Goal: Task Accomplishment & Management: Complete application form

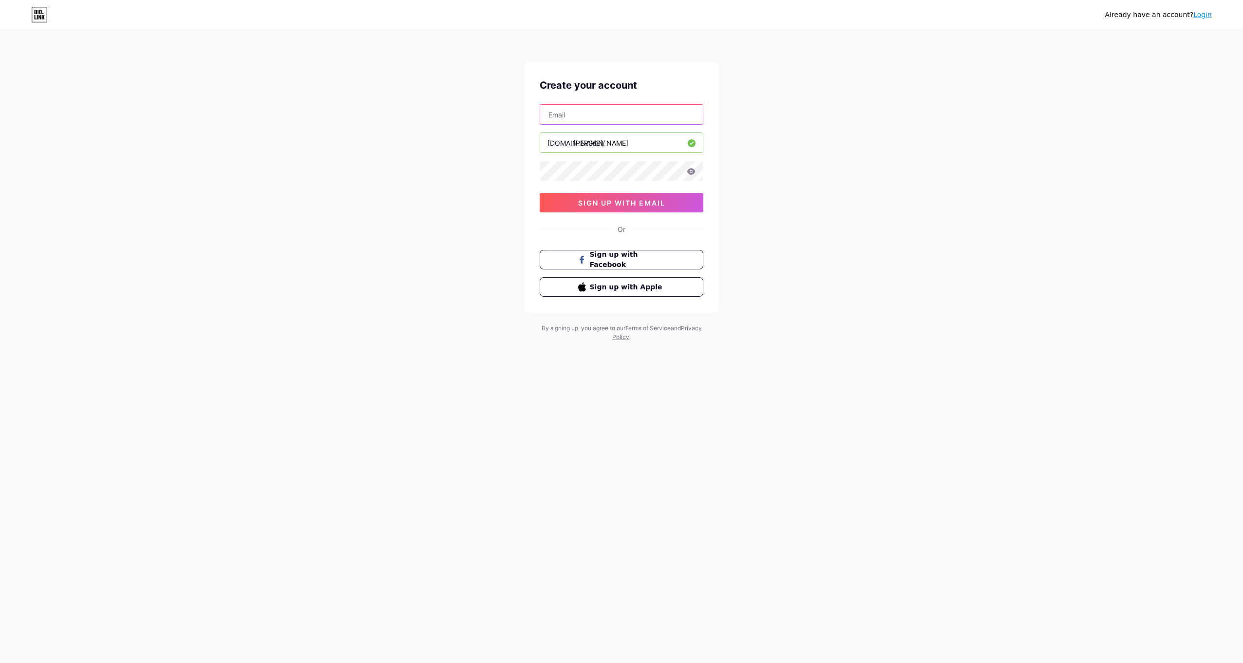
click at [579, 113] on input "text" at bounding box center [621, 114] width 163 height 19
type input "[EMAIL_ADDRESS][DOMAIN_NAME]"
click at [627, 202] on span "sign up with email" at bounding box center [621, 203] width 87 height 8
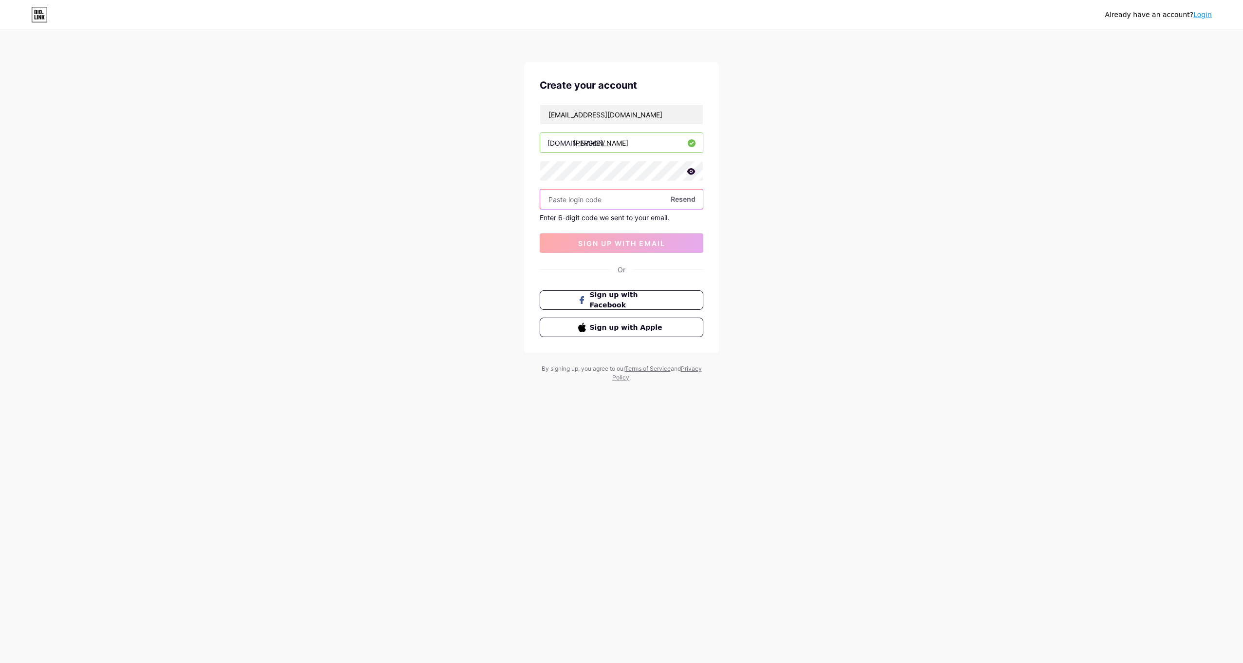
click at [626, 203] on input "text" at bounding box center [621, 199] width 163 height 19
type input "354919"
click at [646, 237] on button "sign up with email" at bounding box center [622, 242] width 164 height 19
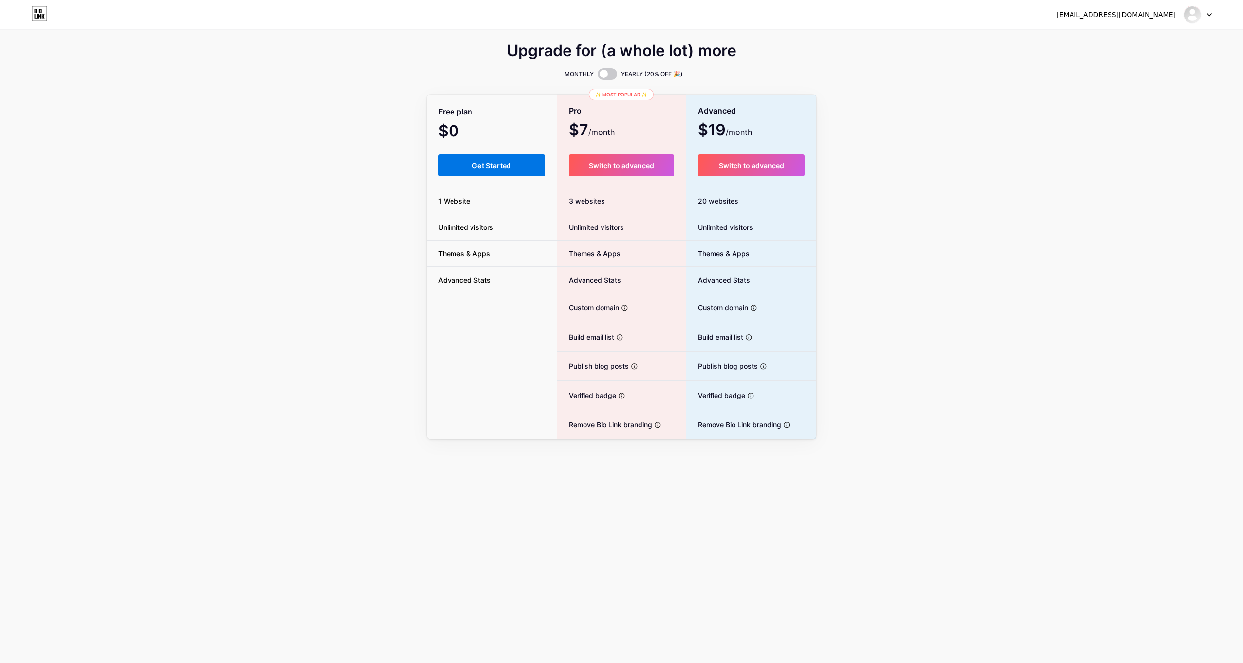
click at [481, 160] on button "Get Started" at bounding box center [491, 165] width 107 height 22
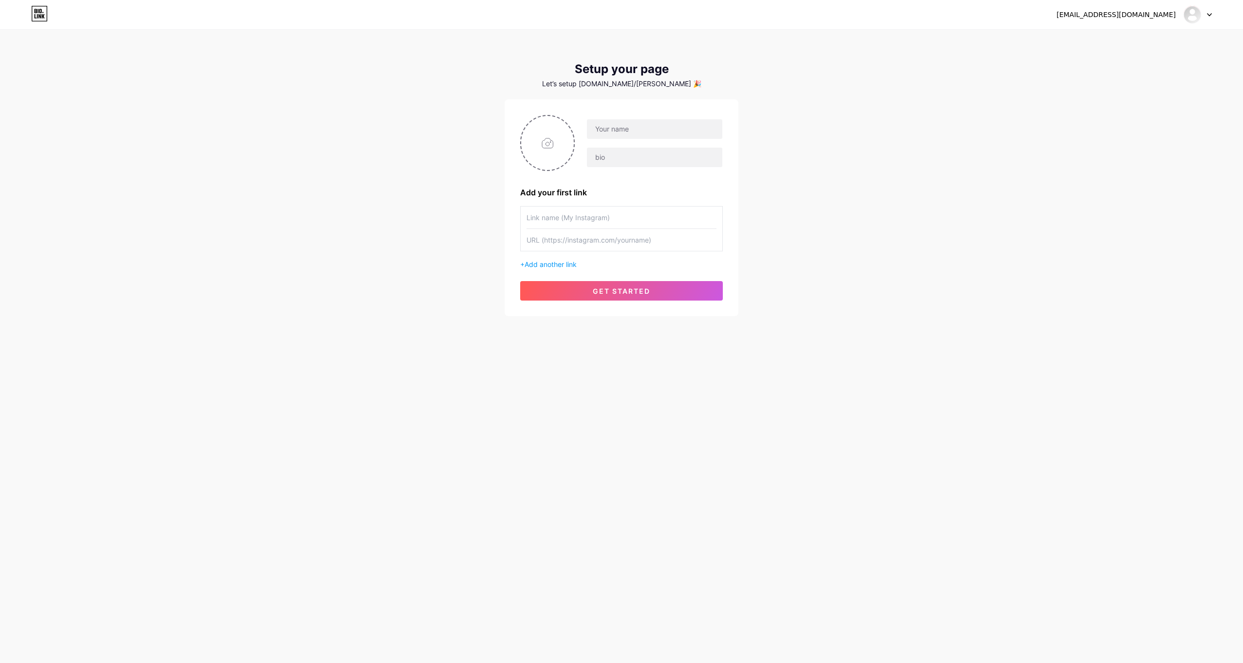
click at [663, 81] on div "Let’s setup [DOMAIN_NAME]/[PERSON_NAME] 🎉" at bounding box center [622, 84] width 234 height 8
click at [628, 135] on input "text" at bounding box center [654, 128] width 135 height 19
click at [1022, 203] on div "kghumman@msn.com Dashboard Logout Setup your page Let’s setup bio.link/ghumman …" at bounding box center [621, 173] width 1243 height 347
click at [644, 130] on input "text" at bounding box center [654, 128] width 135 height 19
click at [630, 87] on div "Let’s setup [DOMAIN_NAME]/[PERSON_NAME] 🎉" at bounding box center [622, 84] width 234 height 8
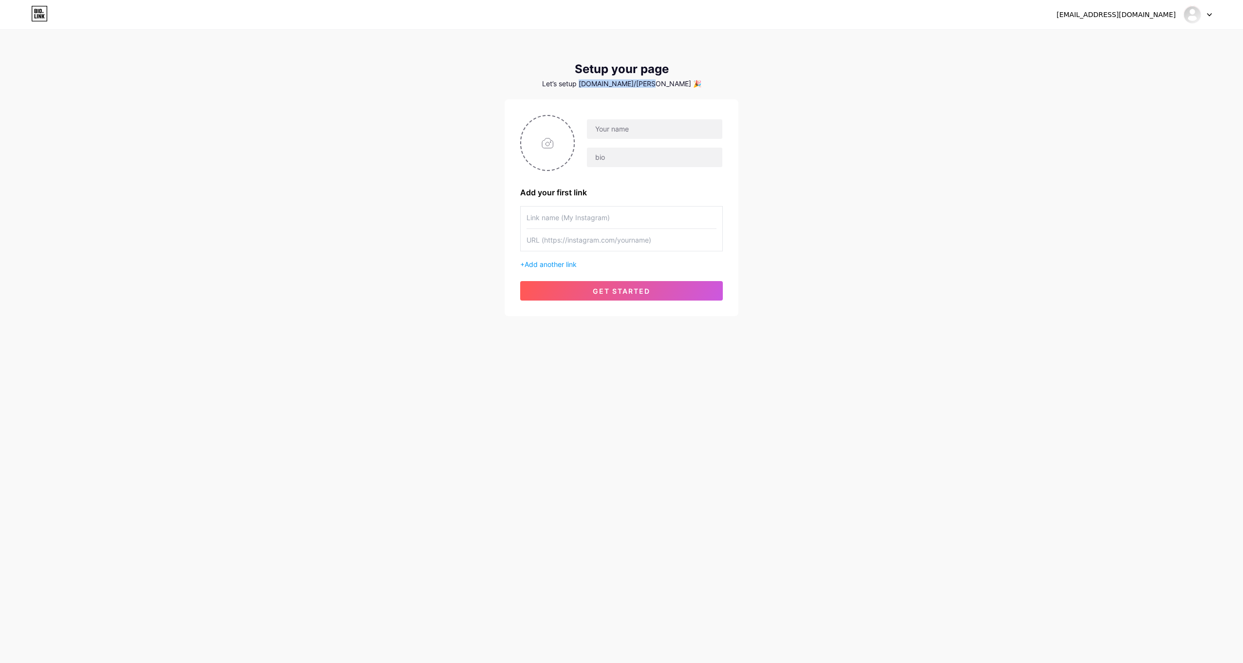
drag, startPoint x: 607, startPoint y: 84, endPoint x: 672, endPoint y: 83, distance: 65.3
click at [672, 83] on div "Let’s setup [DOMAIN_NAME]/[PERSON_NAME] 🎉" at bounding box center [622, 84] width 234 height 8
drag, startPoint x: 672, startPoint y: 83, endPoint x: 647, endPoint y: 81, distance: 24.4
copy div "[DOMAIN_NAME]/[PERSON_NAME] 🎉"
drag, startPoint x: 615, startPoint y: 123, endPoint x: 600, endPoint y: 129, distance: 15.7
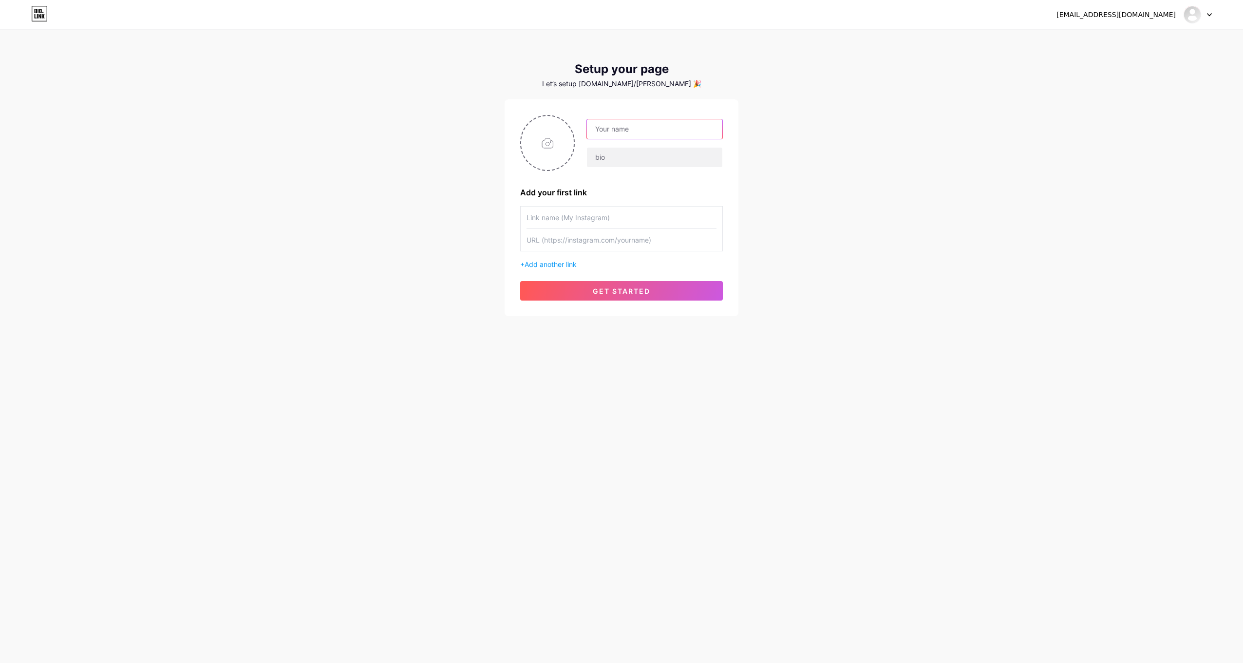
click at [600, 129] on input "text" at bounding box center [654, 128] width 135 height 19
paste input "[DOMAIN_NAME]/[PERSON_NAME] 🎉"
type input "[DOMAIN_NAME]/[PERSON_NAME] 🎉"
click at [621, 153] on input "text" at bounding box center [654, 157] width 135 height 19
